Goal: Transaction & Acquisition: Purchase product/service

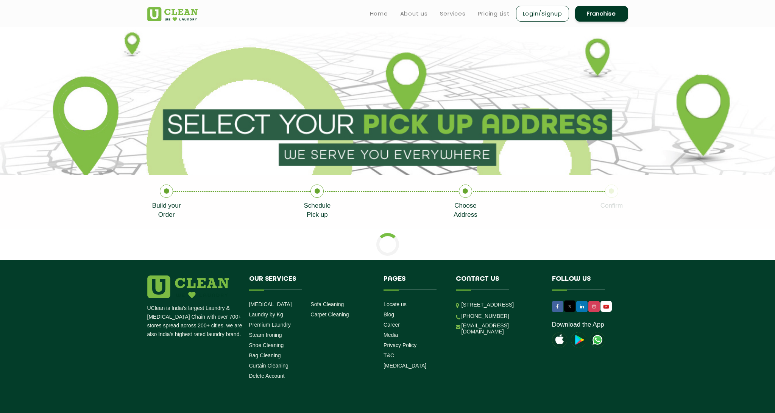
click at [544, 13] on link "Login/Signup" at bounding box center [542, 14] width 53 height 16
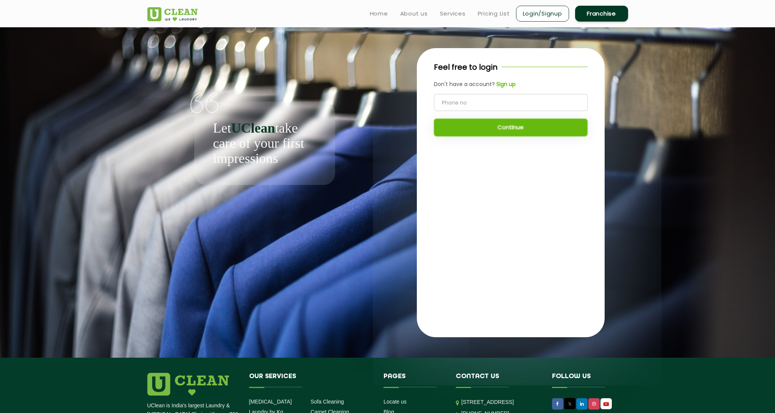
click at [499, 103] on input "tel" at bounding box center [511, 102] width 154 height 17
type input "9591977550"
click at [486, 132] on button "Continue" at bounding box center [511, 127] width 154 height 18
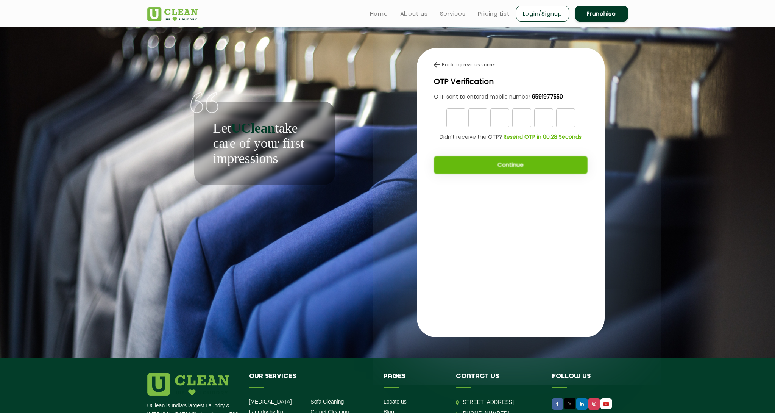
click at [463, 123] on input "text" at bounding box center [455, 117] width 19 height 19
type input "8"
type input "7"
type input "5"
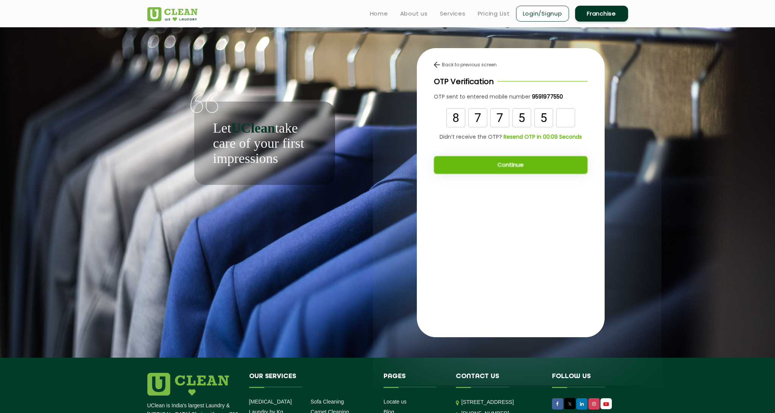
type input "5"
type input "6"
click at [509, 163] on button "Continue" at bounding box center [511, 165] width 154 height 18
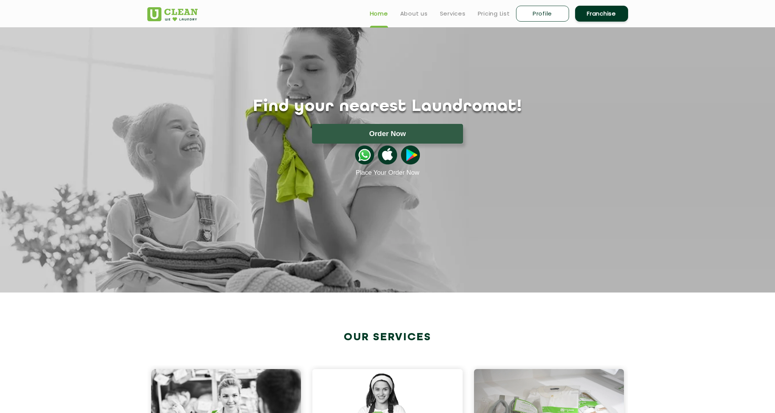
click at [542, 18] on link "Profile" at bounding box center [542, 14] width 53 height 16
select select
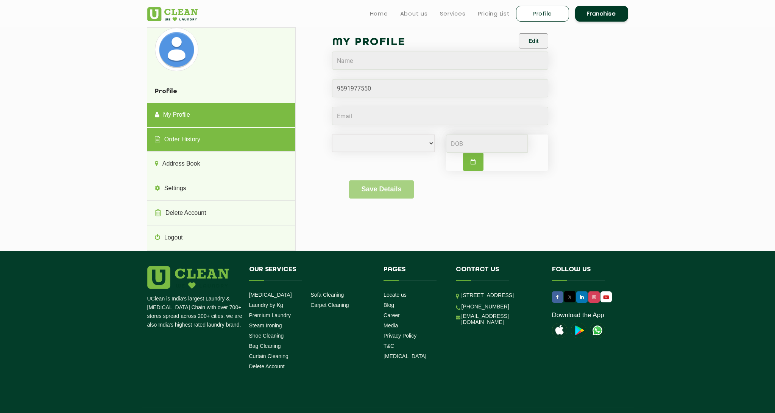
click at [226, 138] on link "Order History" at bounding box center [221, 140] width 148 height 24
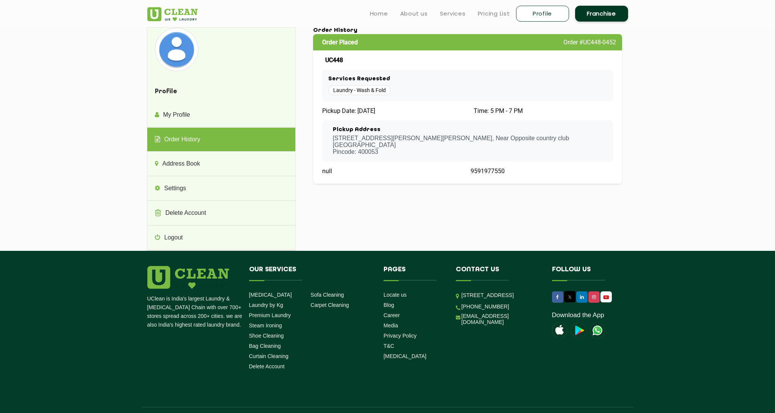
click at [358, 145] on p "704 Xanadu C Wing, Prathamesh Complex, Veera Desai Road, Andheri West , Near Op…" at bounding box center [470, 145] width 274 height 20
click at [357, 144] on p "704 Xanadu C Wing, Prathamesh Complex, Veera Desai Road, Andheri West , Near Op…" at bounding box center [470, 145] width 274 height 20
click at [338, 55] on div "Order Placed Order #UC448-0452 UC448 Services Requested Laundry - Wash & Fold P…" at bounding box center [467, 109] width 309 height 150
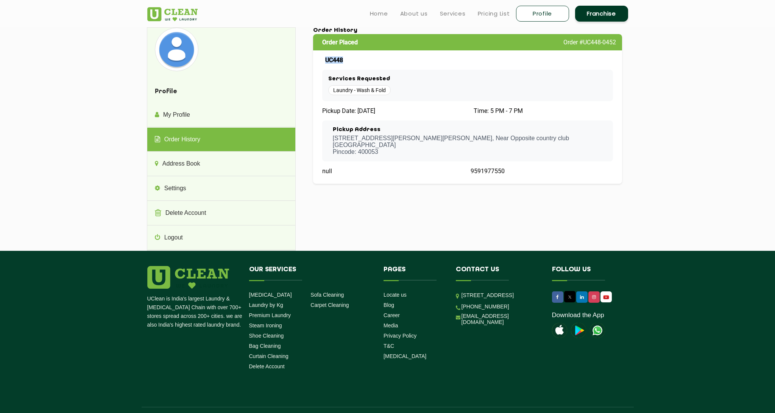
click at [338, 56] on div "Order Placed Order #UC448-0452 UC448 Services Requested Laundry - Wash & Fold P…" at bounding box center [467, 109] width 309 height 150
click at [339, 58] on span "UC448" at bounding box center [334, 59] width 18 height 7
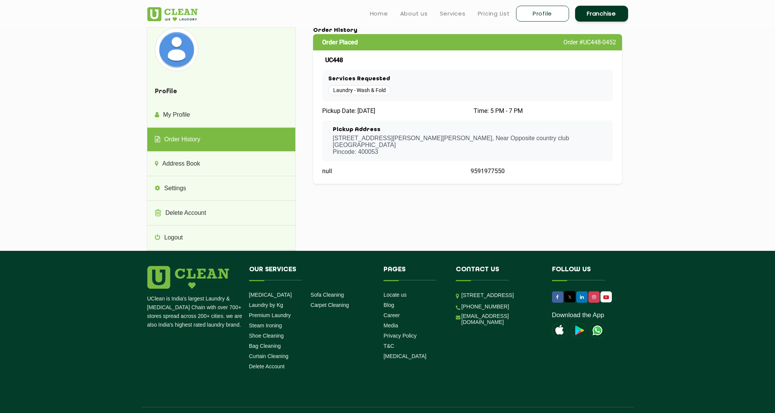
click at [432, 143] on p "704 Xanadu C Wing, Prathamesh Complex, Veera Desai Road, Andheri West , Near Op…" at bounding box center [470, 145] width 274 height 20
click at [430, 158] on div "Pickup Address 704 Xanadu C Wing, Prathamesh Complex, Veera Desai Road, Andheri…" at bounding box center [467, 140] width 291 height 41
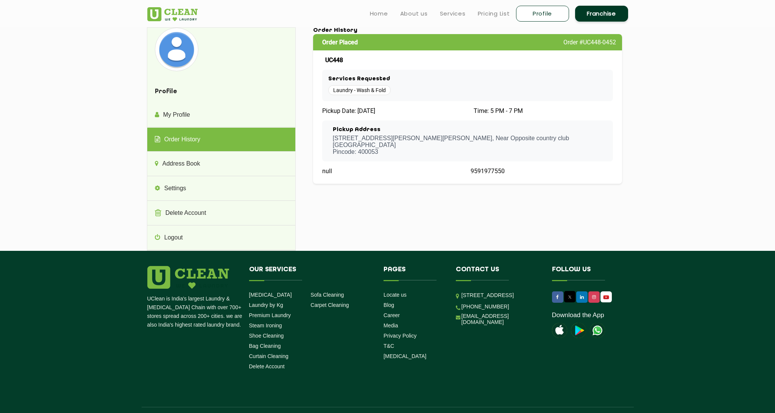
click at [429, 158] on div "Pickup Address 704 Xanadu C Wing, Prathamesh Complex, Veera Desai Road, Andheri…" at bounding box center [467, 140] width 291 height 41
click at [428, 156] on div "Pickup Address 704 Xanadu C Wing, Prathamesh Complex, Veera Desai Road, Andheri…" at bounding box center [467, 140] width 291 height 41
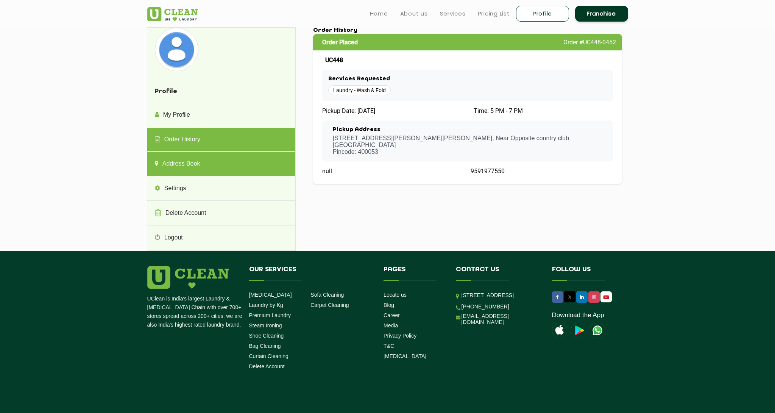
click at [233, 171] on link "Address Book" at bounding box center [221, 164] width 148 height 24
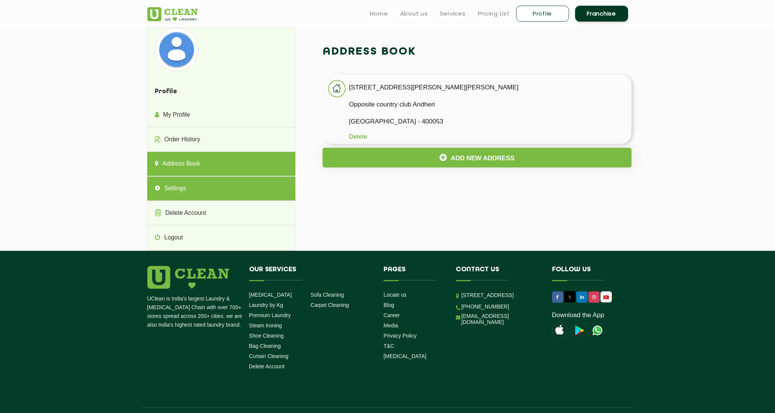
click at [224, 192] on link "Settings" at bounding box center [221, 188] width 148 height 24
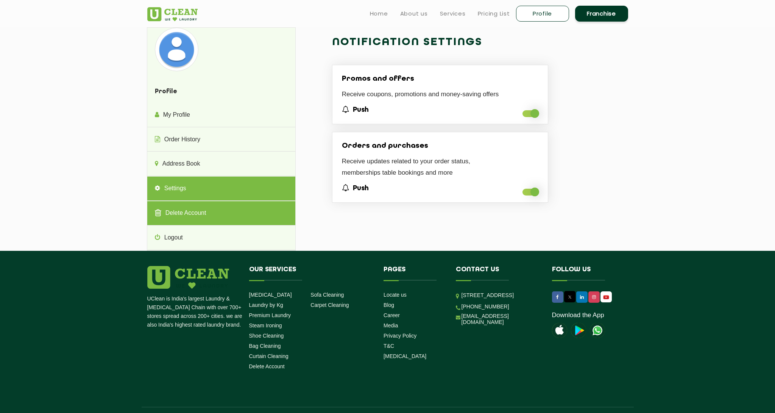
click at [225, 206] on link "Delete Account" at bounding box center [221, 213] width 148 height 24
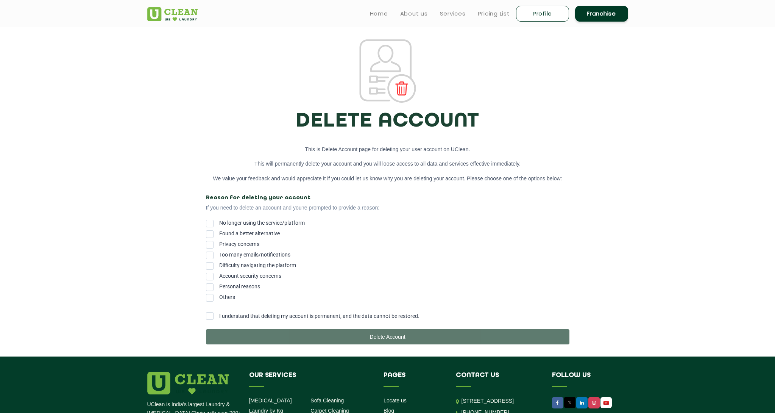
click at [540, 14] on link "Profile" at bounding box center [542, 14] width 53 height 16
select select
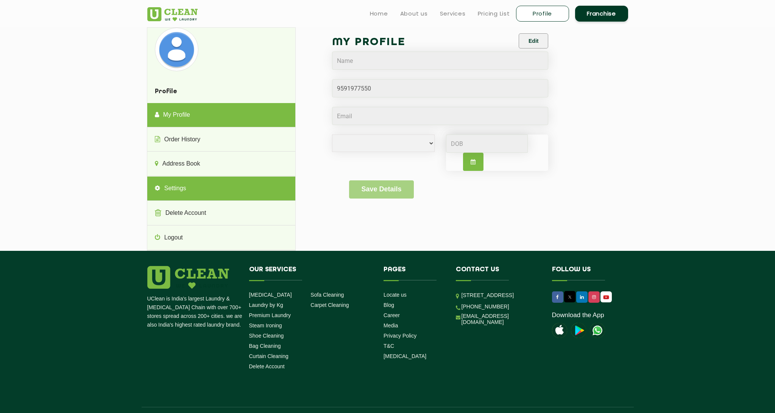
click at [219, 190] on link "Settings" at bounding box center [221, 188] width 148 height 24
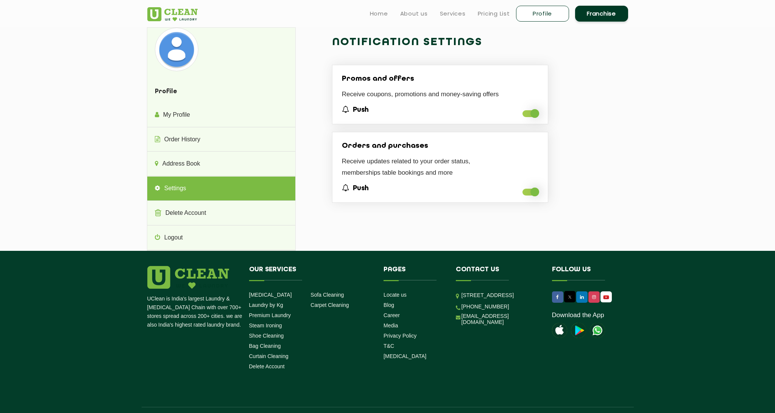
click at [532, 112] on span at bounding box center [530, 113] width 16 height 7
click at [522, 116] on input "checkbox" at bounding box center [522, 116] width 0 height 0
click at [448, 16] on link "Services" at bounding box center [453, 13] width 26 height 9
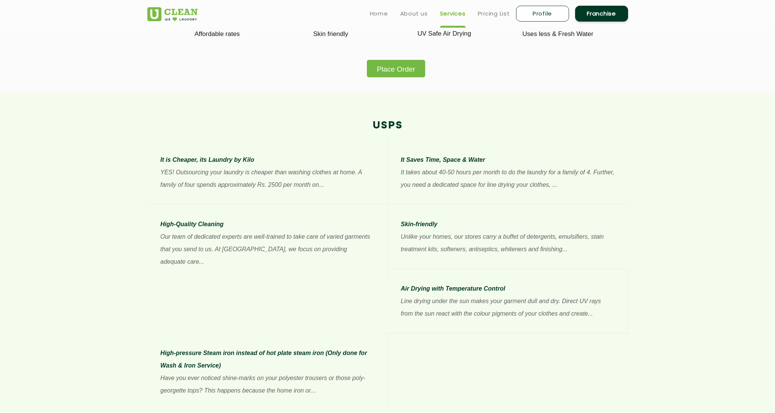
scroll to position [433, 0]
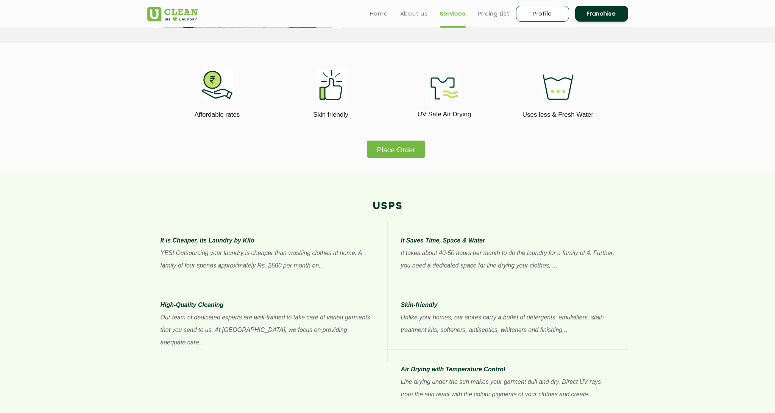
click at [388, 153] on button "Place Order" at bounding box center [396, 148] width 58 height 17
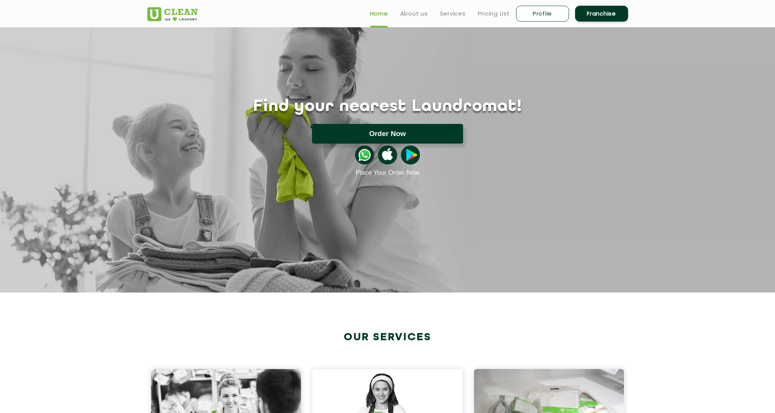
click at [382, 138] on button "Order Now" at bounding box center [387, 134] width 151 height 20
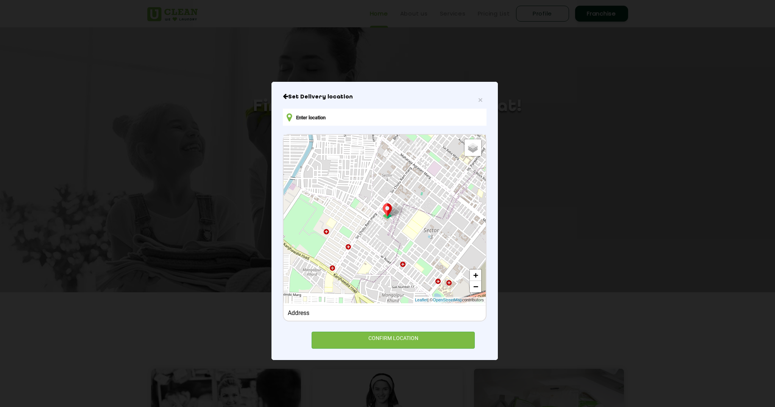
click at [304, 115] on input "text" at bounding box center [385, 117] width 204 height 17
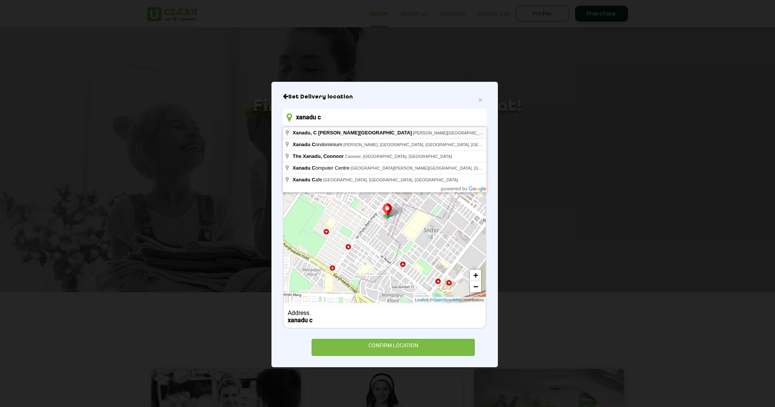
type input "xanadu c"
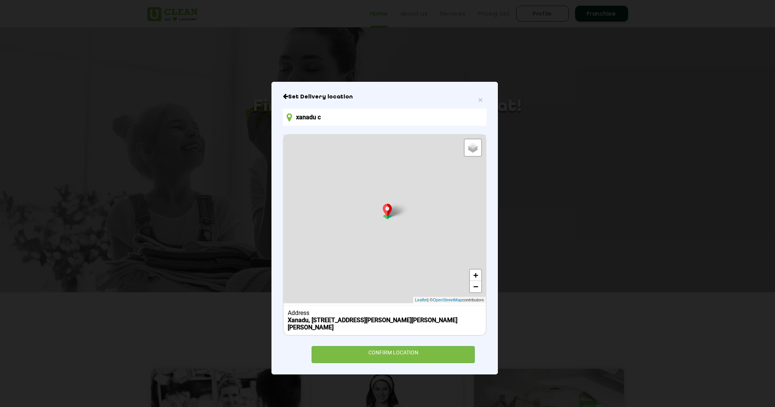
click at [377, 357] on div "CONFIRM LOCATION" at bounding box center [393, 354] width 163 height 17
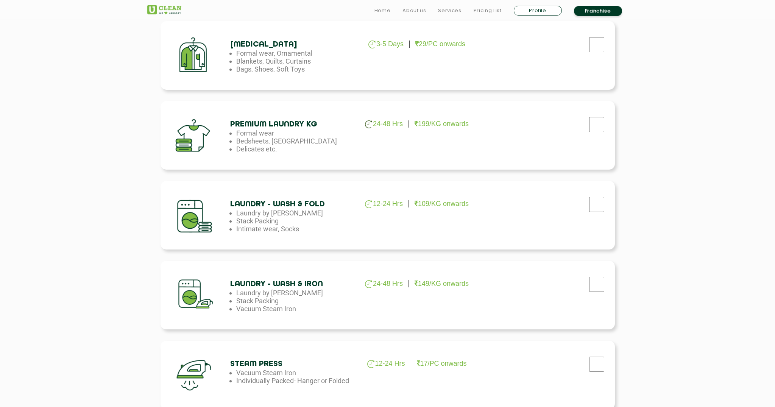
scroll to position [287, 0]
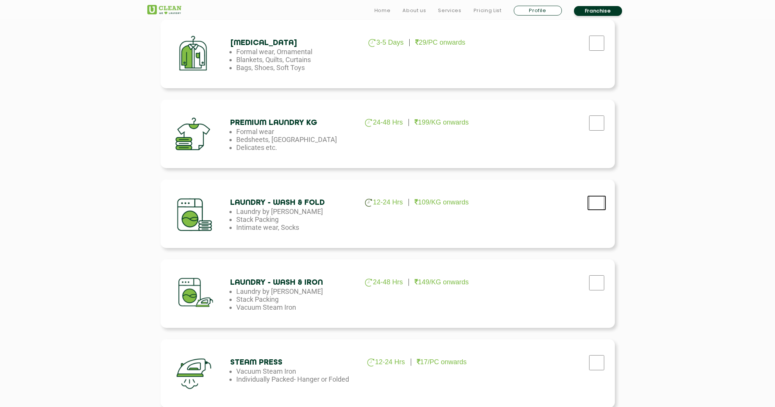
click at [604, 206] on input "checkbox" at bounding box center [596, 202] width 19 height 15
checkbox input "true"
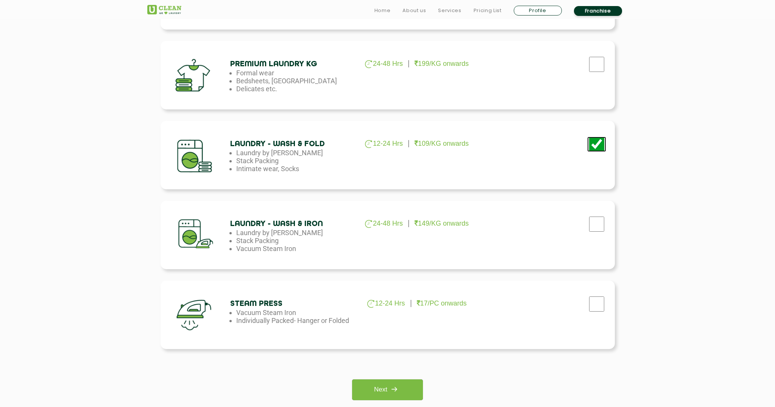
scroll to position [350, 0]
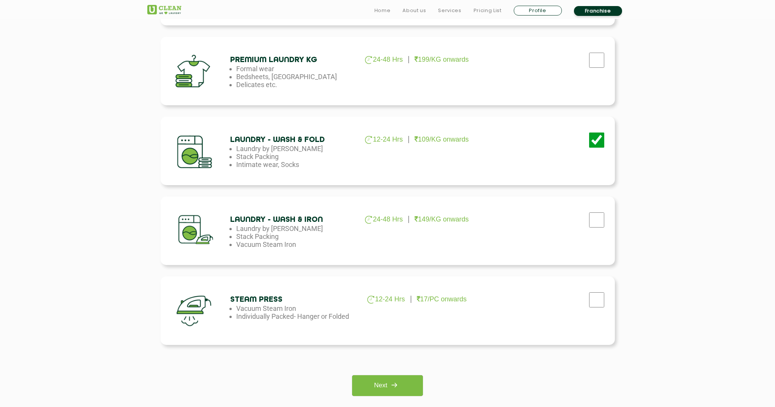
click at [401, 379] on img at bounding box center [394, 385] width 14 height 14
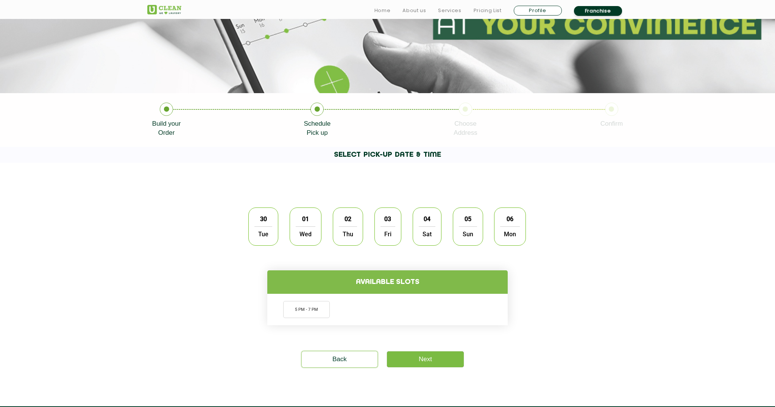
scroll to position [162, 0]
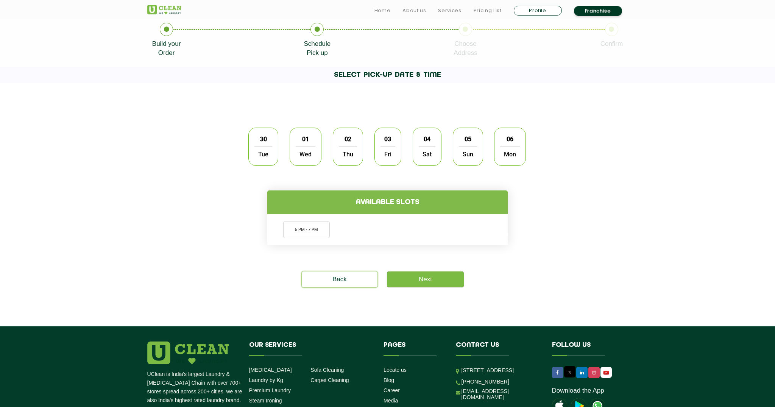
click at [260, 150] on span "Tue" at bounding box center [263, 154] width 18 height 15
click at [310, 237] on li "5 PM - 7 PM" at bounding box center [306, 229] width 47 height 17
click at [433, 277] on link "Next" at bounding box center [425, 279] width 77 height 16
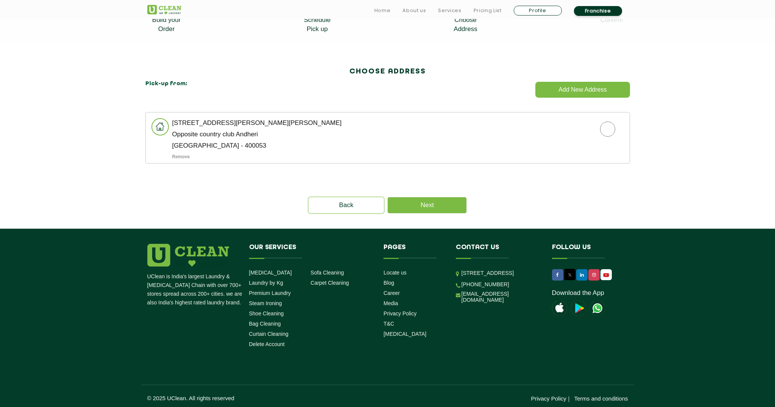
scroll to position [189, 0]
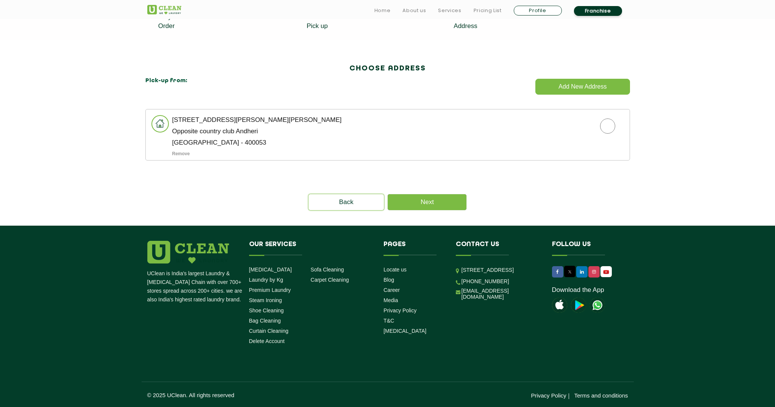
click at [305, 148] on li "[STREET_ADDRESS][PERSON_NAME][PERSON_NAME] Opposite country club [GEOGRAPHIC_DA…" at bounding box center [387, 134] width 485 height 51
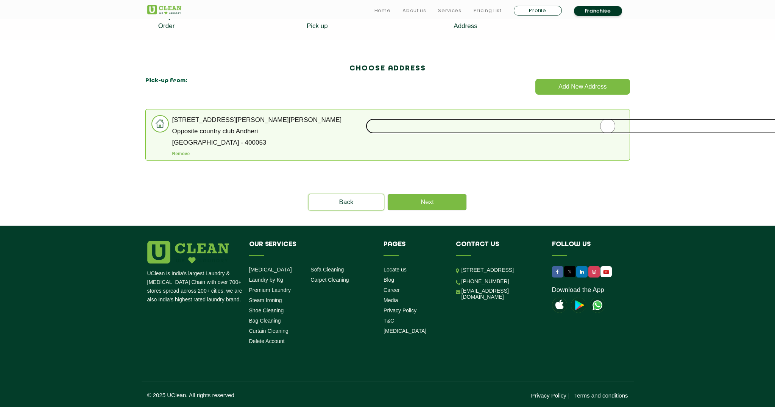
click at [613, 122] on input "radio" at bounding box center [608, 125] width 484 height 15
radio input "true"
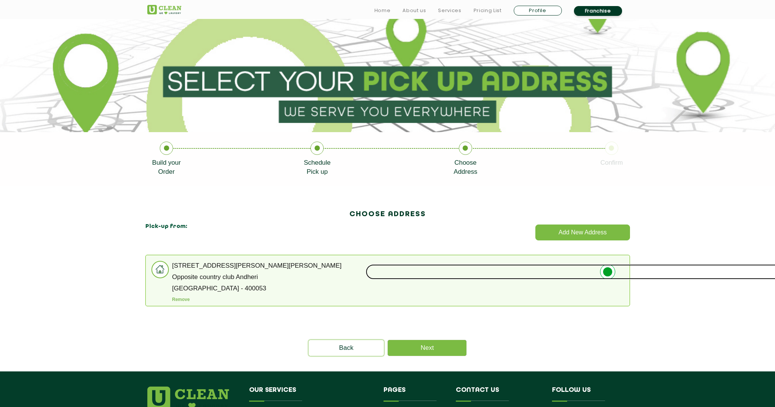
scroll to position [47, 0]
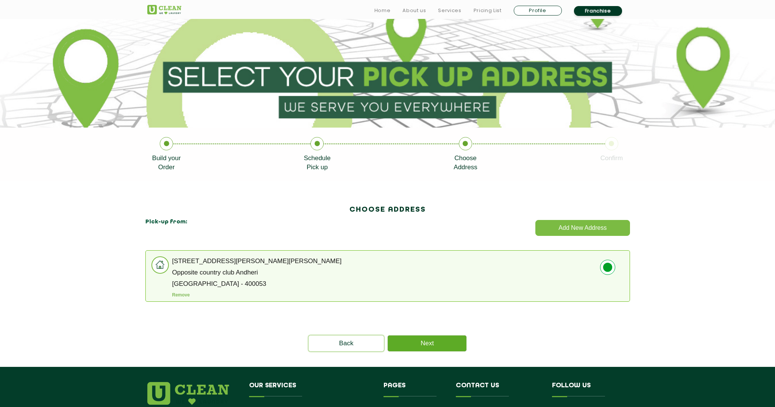
click at [452, 343] on link "Next" at bounding box center [427, 343] width 79 height 16
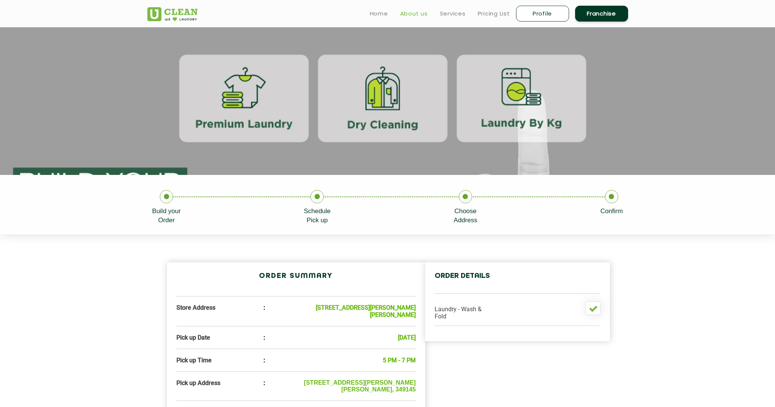
click at [406, 15] on link "About us" at bounding box center [414, 13] width 28 height 9
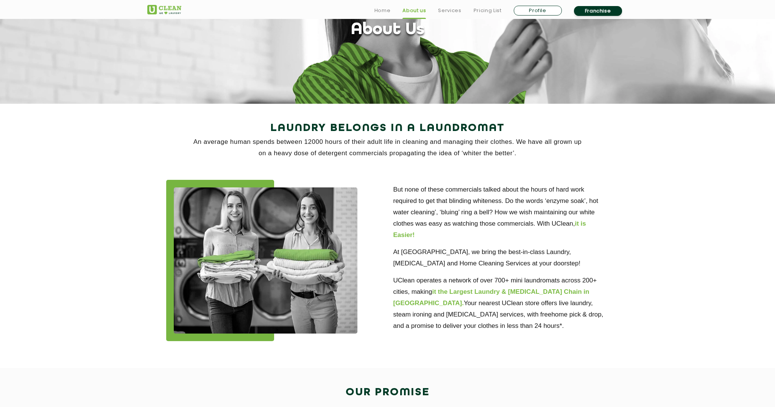
scroll to position [73, 0]
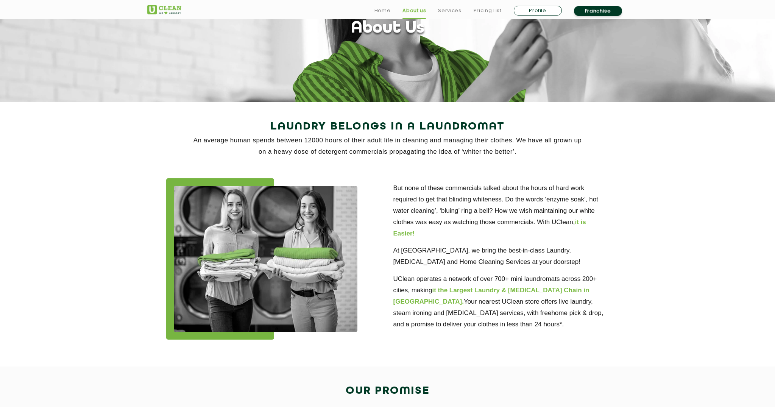
click at [430, 196] on p "But none of these commercials talked about the hours of hard work required to g…" at bounding box center [501, 210] width 216 height 57
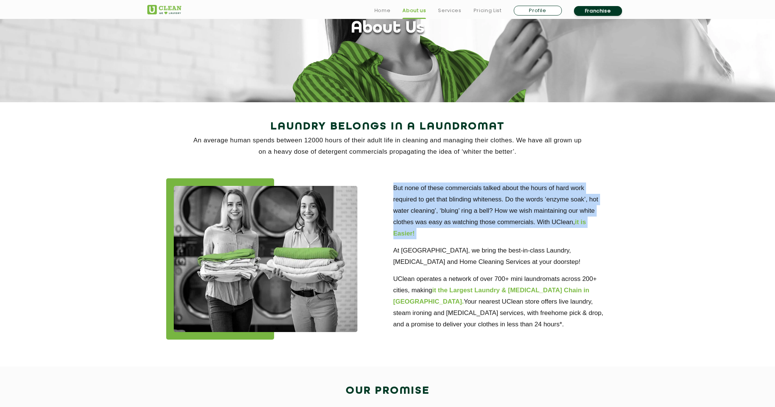
click at [430, 196] on p "But none of these commercials talked about the hours of hard work required to g…" at bounding box center [501, 210] width 216 height 57
click at [429, 183] on p "But none of these commercials talked about the hours of hard work required to g…" at bounding box center [501, 210] width 216 height 57
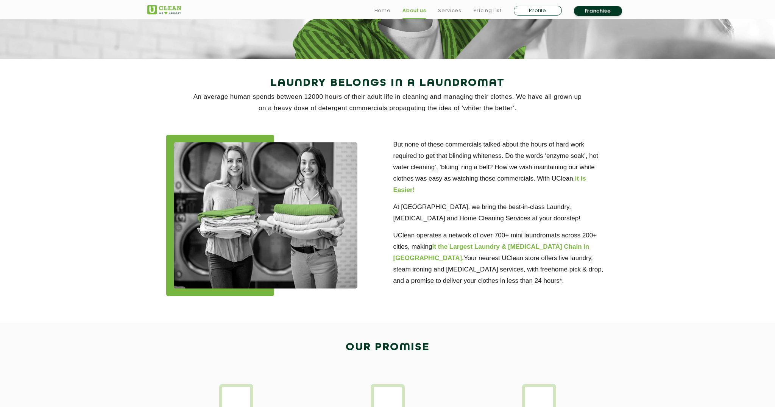
scroll to position [117, 0]
click at [452, 207] on p "At [GEOGRAPHIC_DATA], we bring the best-in-class Laundry, [MEDICAL_DATA] and Ho…" at bounding box center [501, 212] width 216 height 23
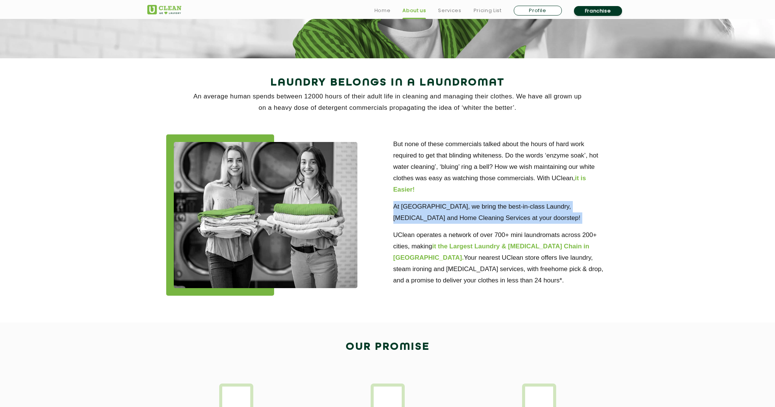
click at [452, 207] on p "At [GEOGRAPHIC_DATA], we bring the best-in-class Laundry, [MEDICAL_DATA] and Ho…" at bounding box center [501, 212] width 216 height 23
click at [451, 207] on p "At [GEOGRAPHIC_DATA], we bring the best-in-class Laundry, [MEDICAL_DATA] and Ho…" at bounding box center [501, 212] width 216 height 23
click at [421, 237] on p "UClean operates a network of over 700+ mini laundromats across 200+ cities, mak…" at bounding box center [501, 257] width 216 height 57
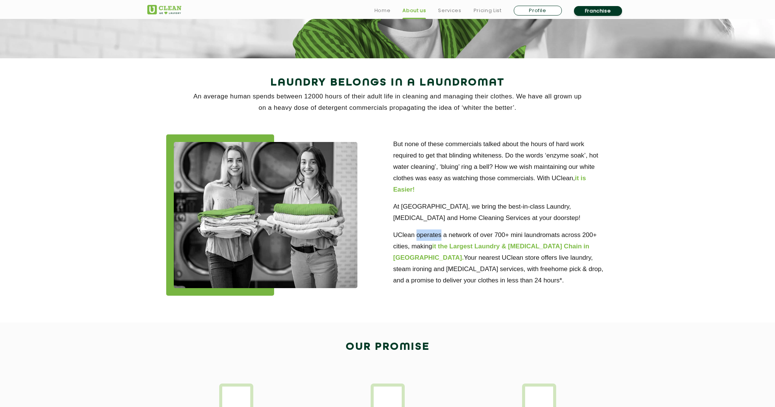
click at [421, 237] on p "UClean operates a network of over 700+ mini laundromats across 200+ cities, mak…" at bounding box center [501, 257] width 216 height 57
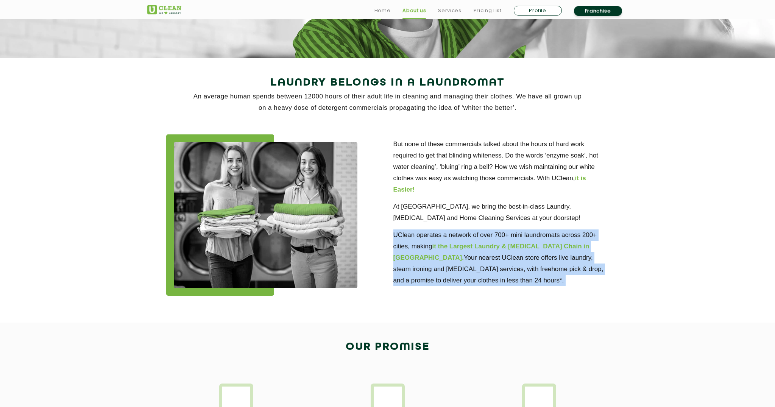
click at [421, 237] on p "UClean operates a network of over 700+ mini laundromats across 200+ cities, mak…" at bounding box center [501, 257] width 216 height 57
click at [421, 234] on p "UClean operates a network of over 700+ mini laundromats across 200+ cities, mak…" at bounding box center [501, 257] width 216 height 57
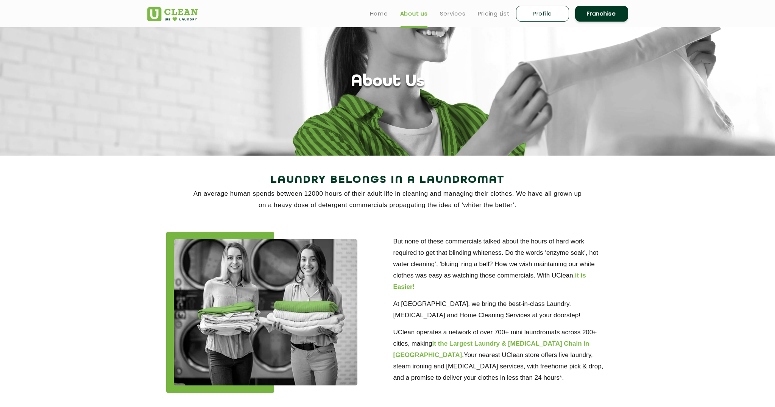
scroll to position [0, 0]
